Goal: Task Accomplishment & Management: Complete application form

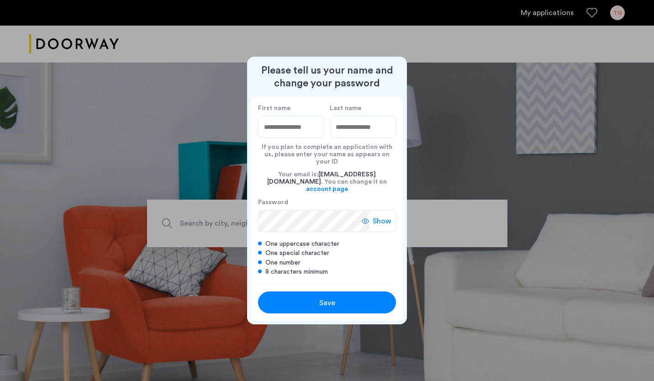
click at [269, 135] on input "First name" at bounding box center [291, 127] width 66 height 22
type input "*******"
click at [345, 136] on input "Last name" at bounding box center [363, 127] width 66 height 22
type input "******"
click at [377, 216] on span "Show" at bounding box center [382, 221] width 19 height 11
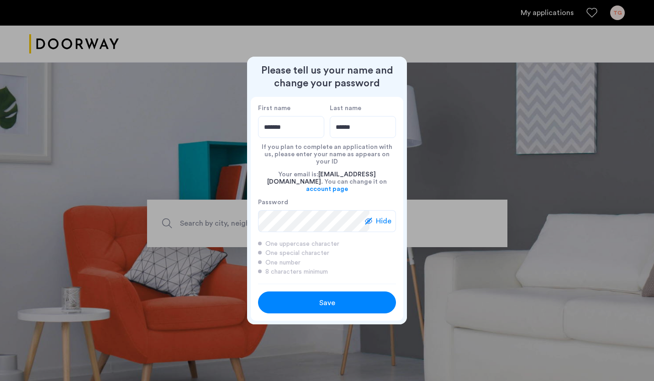
click at [328, 297] on span "Save" at bounding box center [327, 302] width 16 height 11
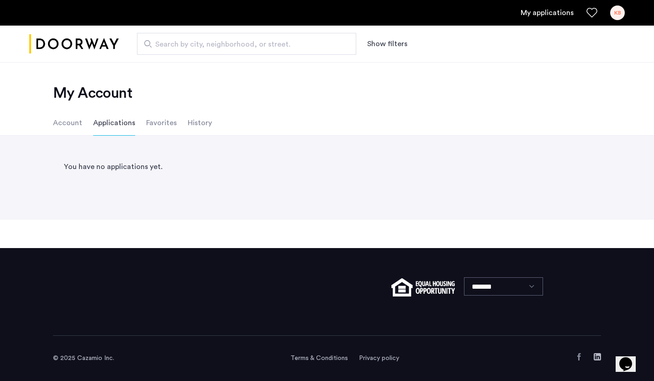
click at [108, 122] on li "Applications" at bounding box center [114, 123] width 42 height 26
click at [61, 122] on li "Account" at bounding box center [67, 123] width 29 height 26
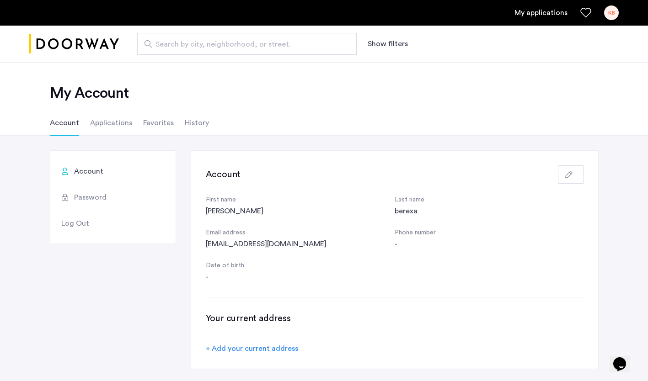
click at [190, 123] on li "History" at bounding box center [197, 123] width 24 height 26
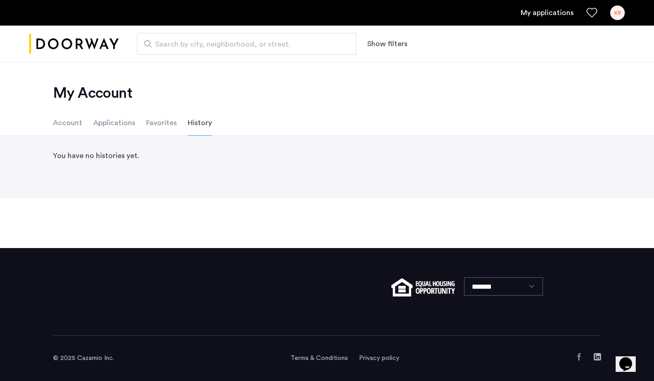
click at [142, 122] on ul "Account Applications Favorites History" at bounding box center [327, 123] width 576 height 26
click at [152, 118] on li "Favorites" at bounding box center [161, 123] width 31 height 26
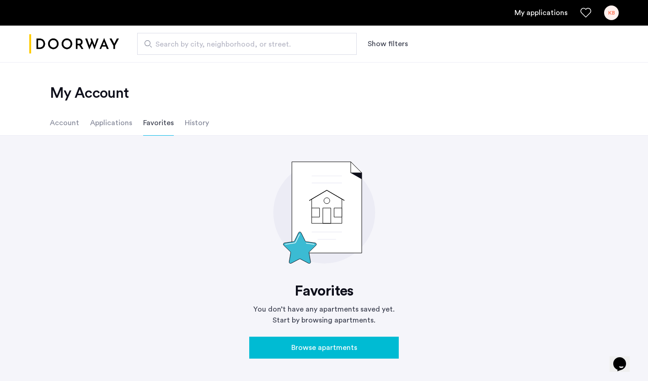
click at [93, 126] on li "Applications" at bounding box center [111, 123] width 42 height 26
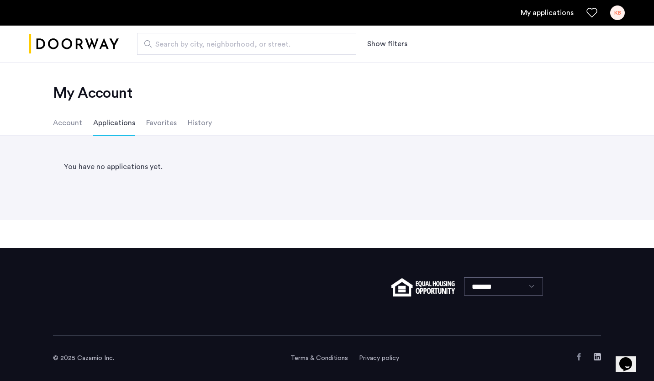
click at [162, 48] on span "Search by city, neighborhood, or street." at bounding box center [242, 44] width 175 height 11
click at [162, 48] on input "Search by city, neighborhood, or street." at bounding box center [246, 44] width 219 height 22
click at [617, 13] on div "KB" at bounding box center [618, 12] width 15 height 15
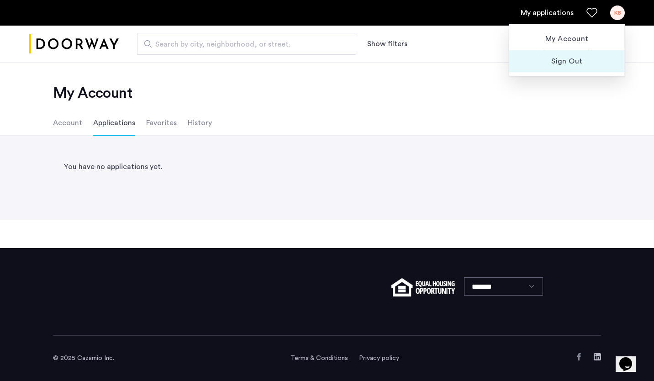
click at [570, 63] on span "Sign Out" at bounding box center [567, 61] width 101 height 11
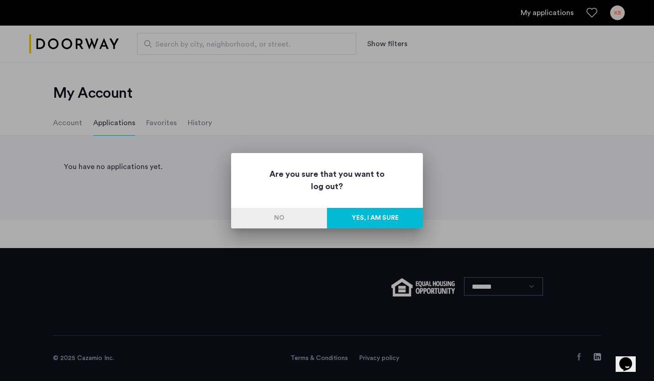
click at [393, 216] on button "Yes, I am sure" at bounding box center [375, 218] width 96 height 21
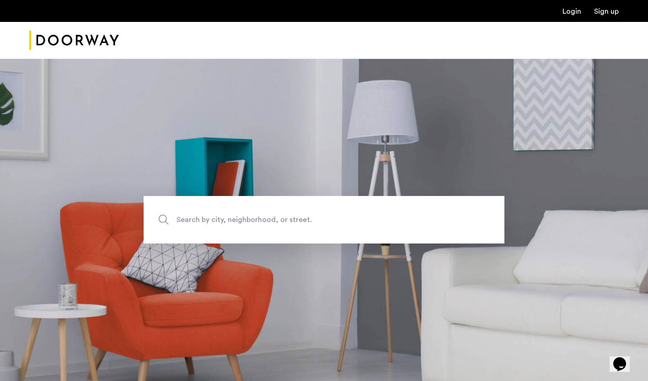
click at [570, 12] on link "Login" at bounding box center [571, 11] width 19 height 7
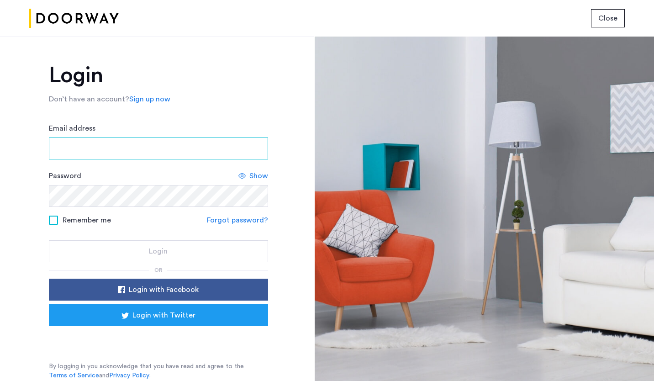
click at [234, 149] on input "Email address" at bounding box center [158, 149] width 219 height 22
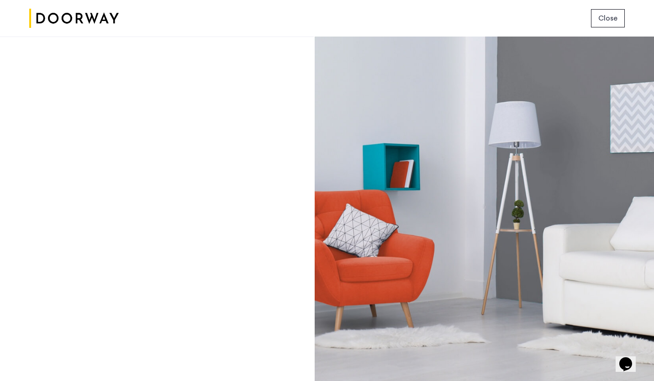
click at [593, 88] on div at bounding box center [485, 209] width 340 height 345
click at [594, 55] on div at bounding box center [485, 209] width 340 height 345
